Goal: Information Seeking & Learning: Understand process/instructions

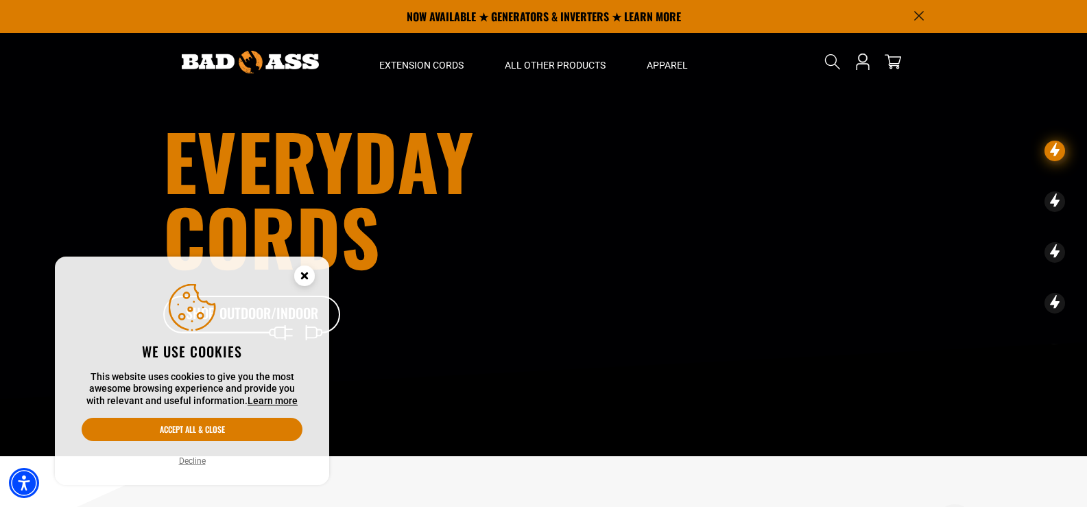
click at [300, 273] on circle "Cookie Consent" at bounding box center [304, 276] width 21 height 21
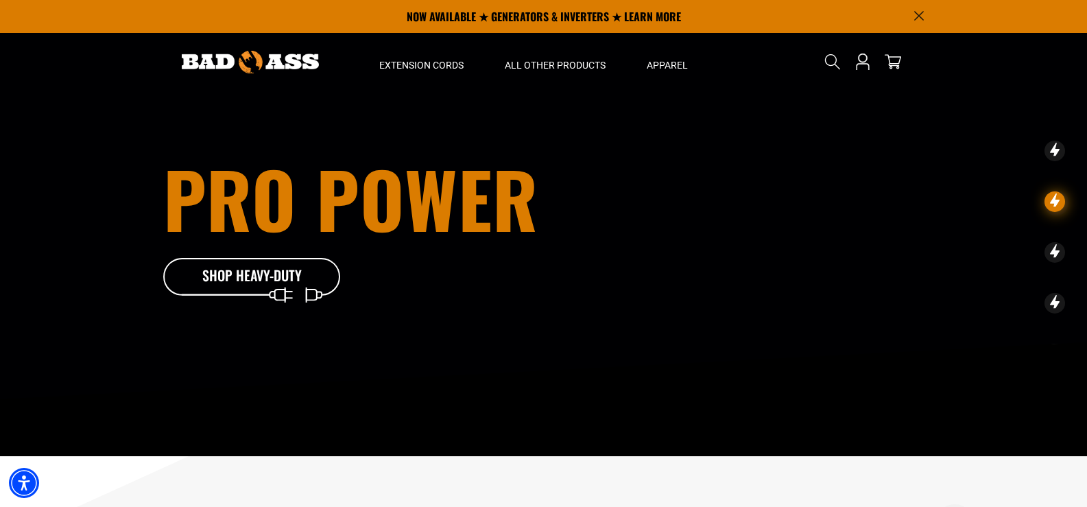
click at [917, 15] on icon "Announcement" at bounding box center [920, 16] width 10 height 10
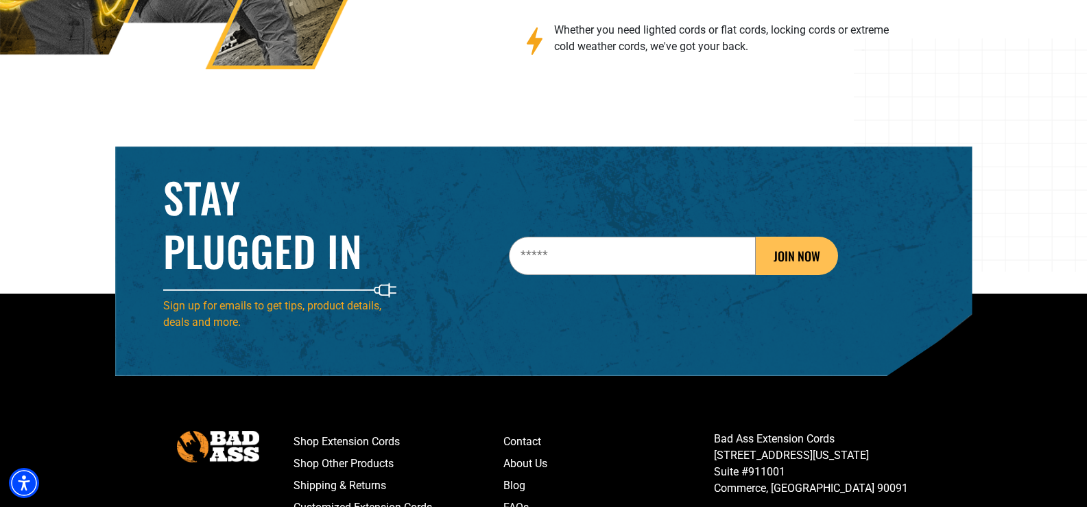
scroll to position [2169, 0]
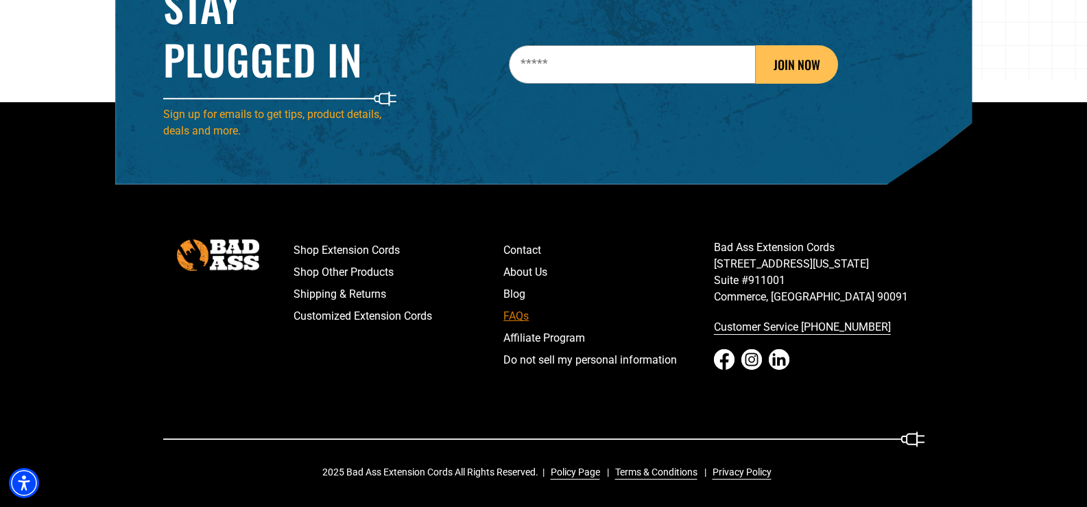
click at [539, 316] on link "FAQs" at bounding box center [609, 316] width 211 height 22
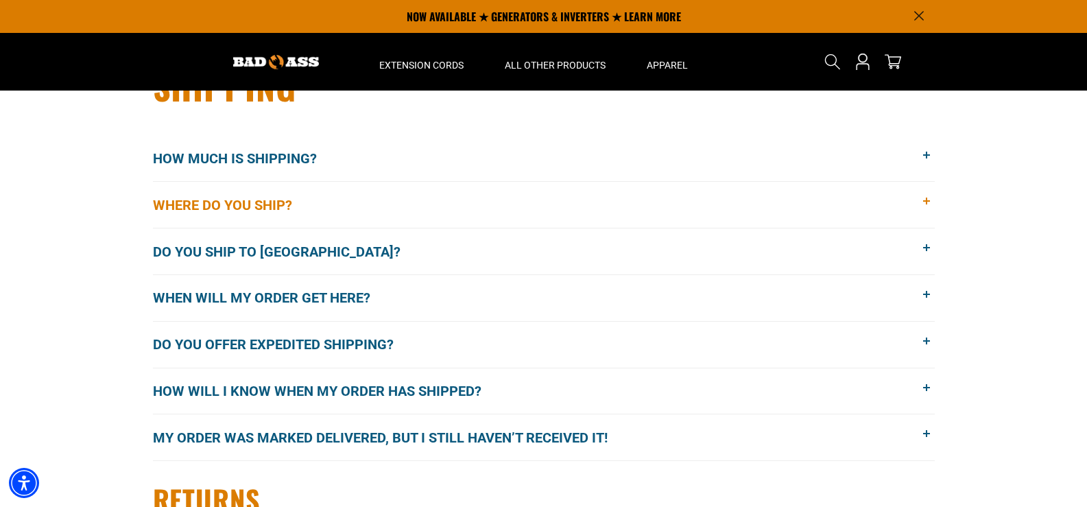
scroll to position [274, 0]
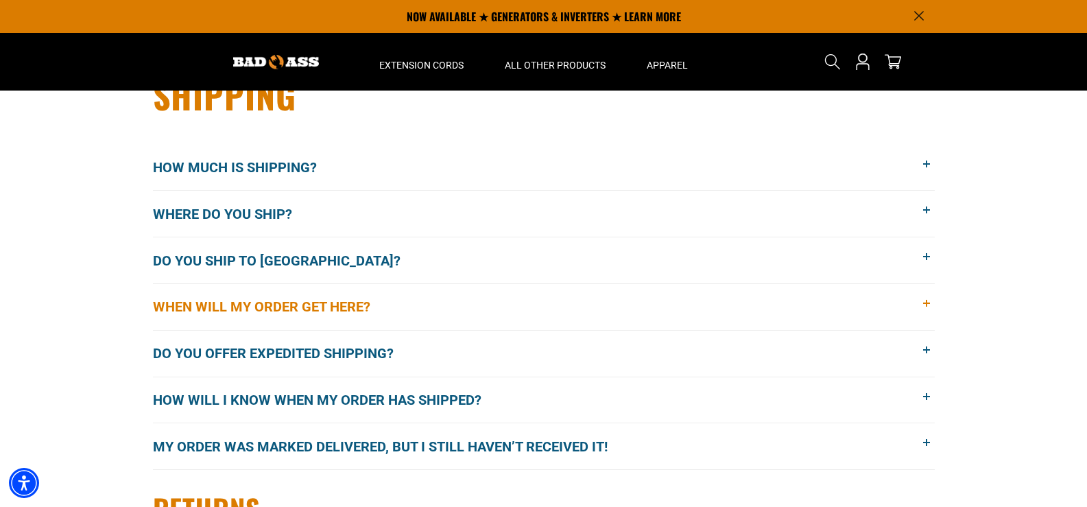
click at [190, 311] on span "When will my order get here?" at bounding box center [272, 306] width 238 height 21
